Goal: Task Accomplishment & Management: Use online tool/utility

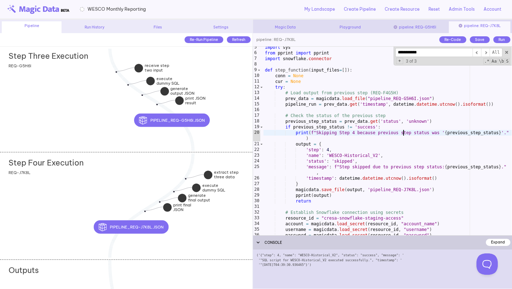
scroll to position [23, 0]
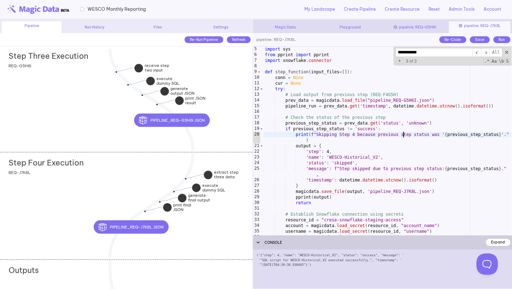
click at [131, 179] on div "Step Four Execution add section adding new section REQ-J7K8L" at bounding box center [126, 205] width 252 height 107
click at [328, 168] on div "import sys from pprint import pprint import snowflake . connector def step_func…" at bounding box center [388, 146] width 248 height 200
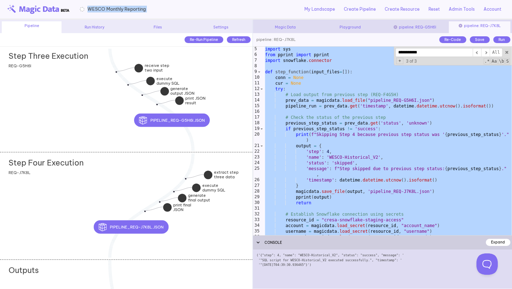
drag, startPoint x: 153, startPoint y: 11, endPoint x: 88, endPoint y: 10, distance: 65.1
click at [88, 10] on div "WESCO Monthly Reporting My Landscape Create Pipeline Create Resource Reset Admi…" at bounding box center [256, 10] width 512 height 20
copy div "WESCO Monthly Reporting"
click at [360, 117] on div "import sys from pprint import pprint import snowflake . connector def step_func…" at bounding box center [388, 146] width 248 height 200
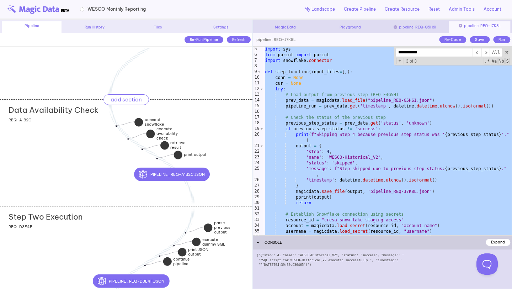
click at [214, 112] on div "Data Availability Check add section adding new section" at bounding box center [131, 108] width 244 height 17
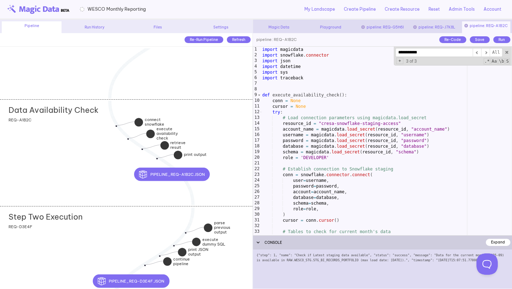
click at [336, 143] on div "import magicdata import snowflake . connector import json import datetime impor…" at bounding box center [386, 147] width 251 height 200
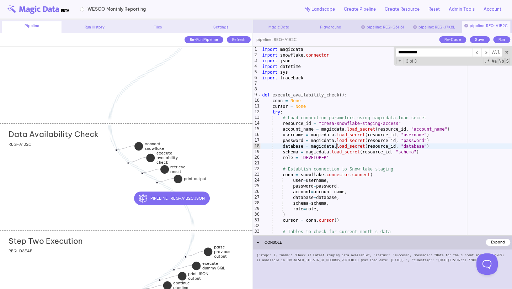
click at [223, 144] on div "Data Availability Check add section adding new section REQ-A1B2C" at bounding box center [126, 176] width 252 height 107
click at [200, 140] on div "Data Availability Check add section adding new section" at bounding box center [131, 132] width 244 height 17
click at [343, 146] on div "import magicdata import snowflake . connector import json import datetime impor…" at bounding box center [386, 147] width 251 height 200
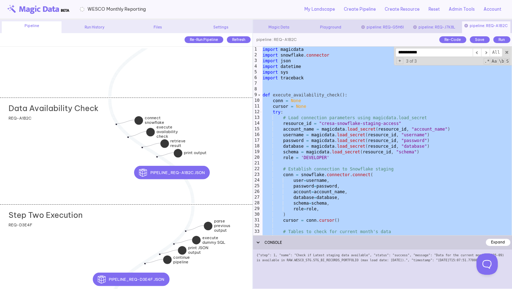
click at [216, 149] on div "Data Availability Check add section adding new section REQ-A1B2C" at bounding box center [126, 150] width 252 height 107
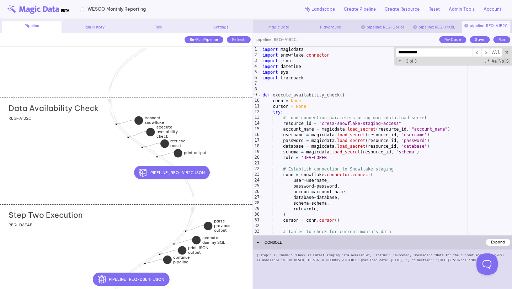
click at [318, 149] on div "import magicdata import snowflake . connector import json import datetime impor…" at bounding box center [386, 147] width 251 height 200
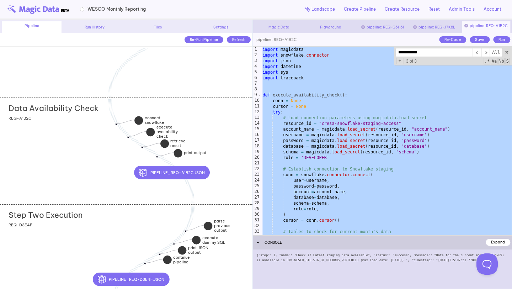
click at [361, 160] on div "import magicdata import snowflake . connector import json import datetime impor…" at bounding box center [386, 147] width 251 height 200
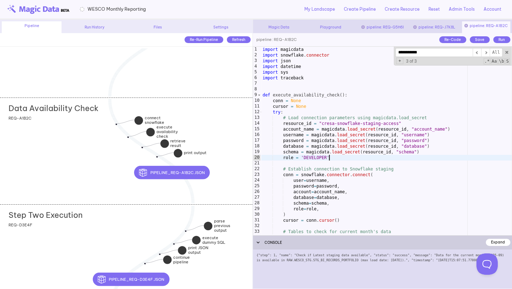
click at [85, 240] on div "Step Two Execution add section adding new section REQ-D3E4F" at bounding box center [126, 257] width 252 height 107
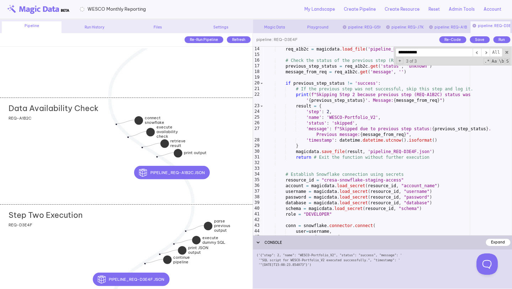
scroll to position [108, 0]
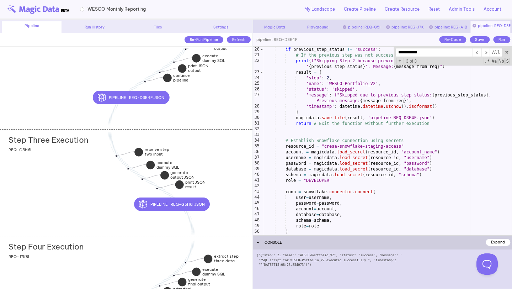
click at [326, 163] on div "if previous_step_status != 'success' : # If the previous step was not successfu…" at bounding box center [388, 141] width 248 height 200
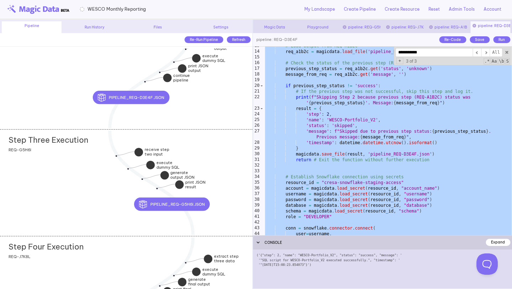
scroll to position [70, 0]
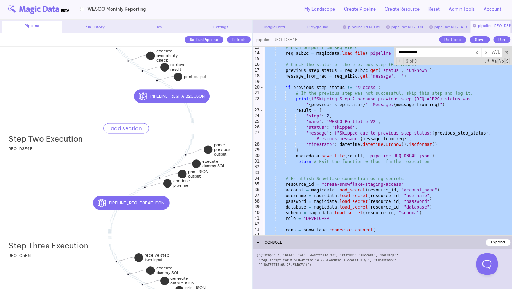
click at [128, 138] on div "Step Two Execution add section adding new section" at bounding box center [131, 136] width 244 height 17
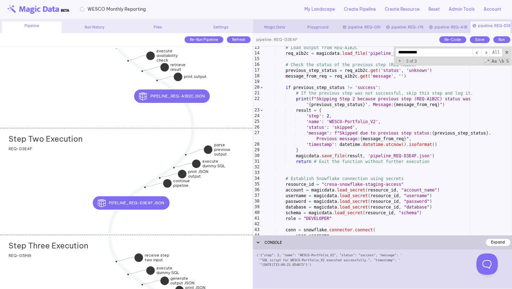
click at [334, 123] on div "# Load output from REQ-A1B2C req_a1b2c = magicdata . load_file ( 'pipeline_REQ-…" at bounding box center [388, 145] width 248 height 200
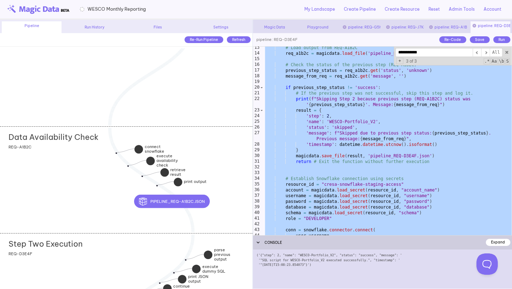
click at [99, 176] on div "Data Availability Check add section adding new section REQ-A1B2C" at bounding box center [126, 179] width 252 height 107
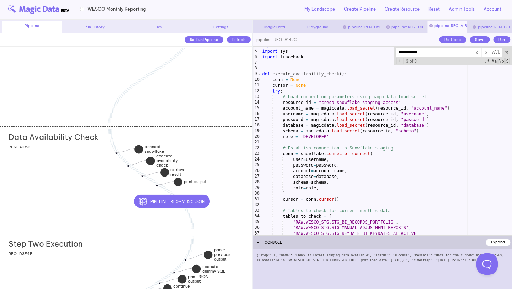
scroll to position [0, 0]
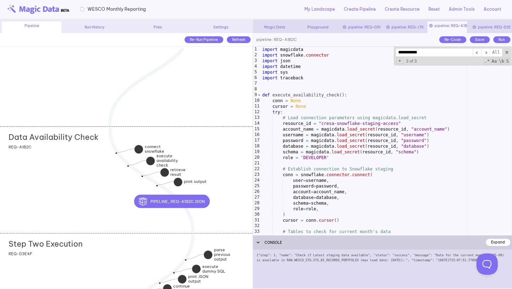
click at [229, 148] on div "Data Availability Check add section adding new section REQ-A1B2C" at bounding box center [126, 179] width 252 height 107
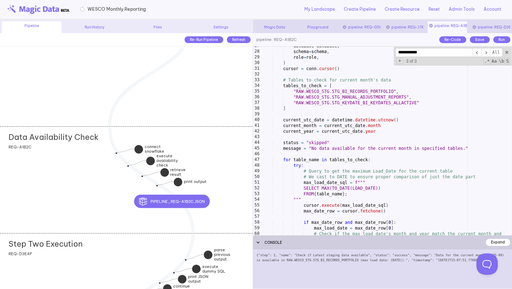
scroll to position [146, 0]
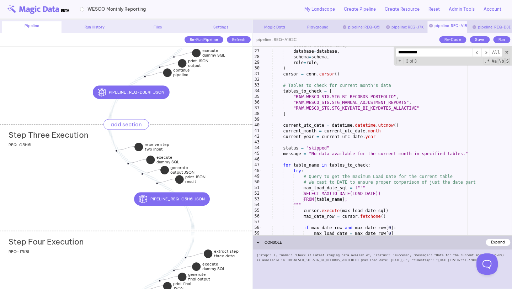
click at [219, 141] on div "Step Three Execution add section adding new section" at bounding box center [131, 132] width 244 height 17
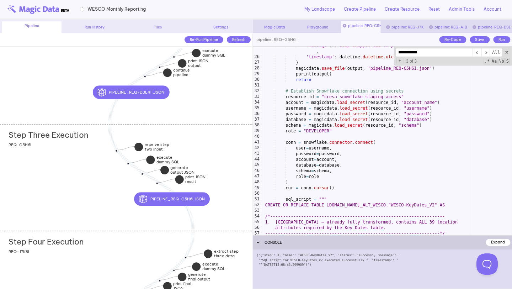
click at [361, 146] on div "'message' : f"Step skipped due to previous step status: { previous_step_status …" at bounding box center [388, 146] width 248 height 206
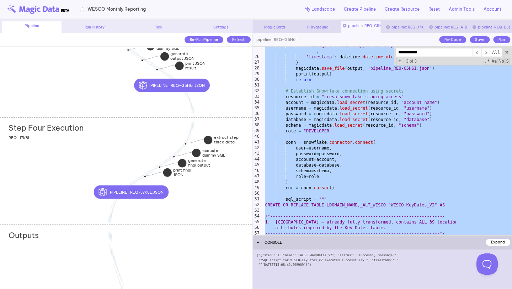
click at [128, 152] on div "Step Four Execution add section adding new section REQ-J7K8L" at bounding box center [126, 170] width 252 height 107
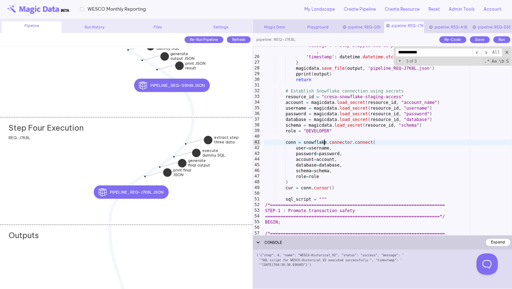
click at [325, 144] on div "'message' : f"Step skipped due to previous step status: { previous_step_status …" at bounding box center [388, 146] width 248 height 206
type textarea "**********"
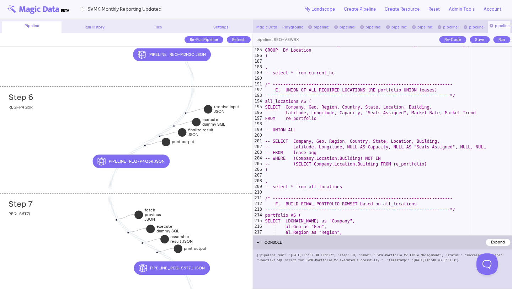
scroll to position [1097, 0]
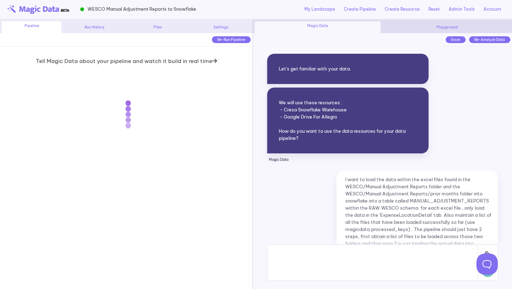
scroll to position [5156, 0]
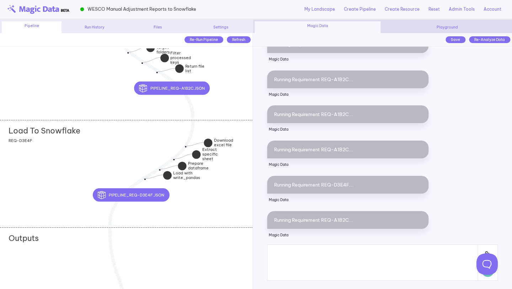
click at [151, 145] on div "Load To Snowflake add section adding new section REQ-D3E4F" at bounding box center [126, 173] width 252 height 107
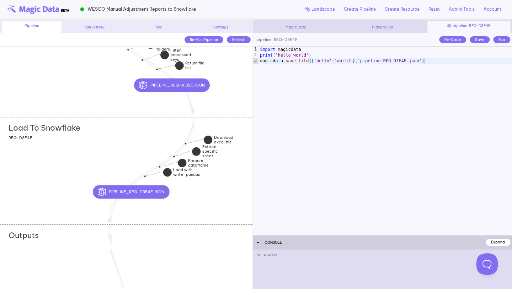
click at [224, 100] on div "List Files add section adding new section REQ-A1B2C" at bounding box center [126, 63] width 252 height 107
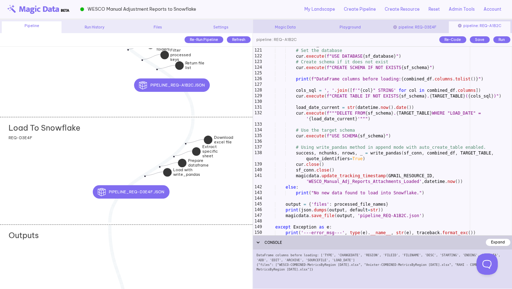
scroll to position [709, 0]
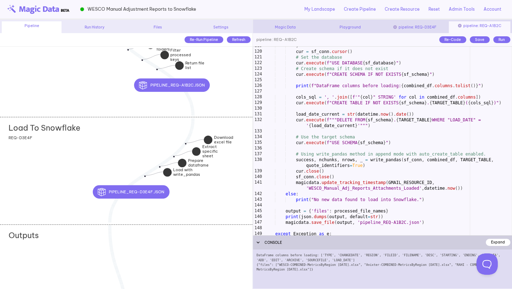
type textarea "**********"
click at [314, 173] on div ") cur = sf_conn . cursor ( ) # Set the database cur . execute ( f"USE DATABASE …" at bounding box center [388, 143] width 248 height 200
